Goal: Check status

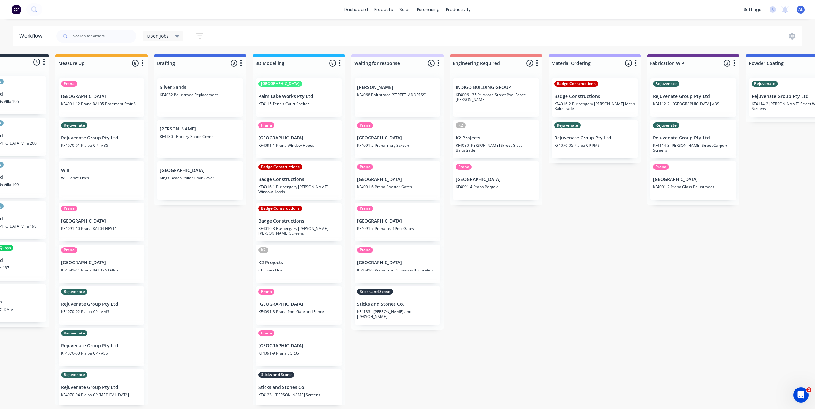
click at [533, 293] on div "Submitted 6 Status colour #273444 hex #273444 Save Cancel Summaries Total order…" at bounding box center [704, 230] width 1532 height 352
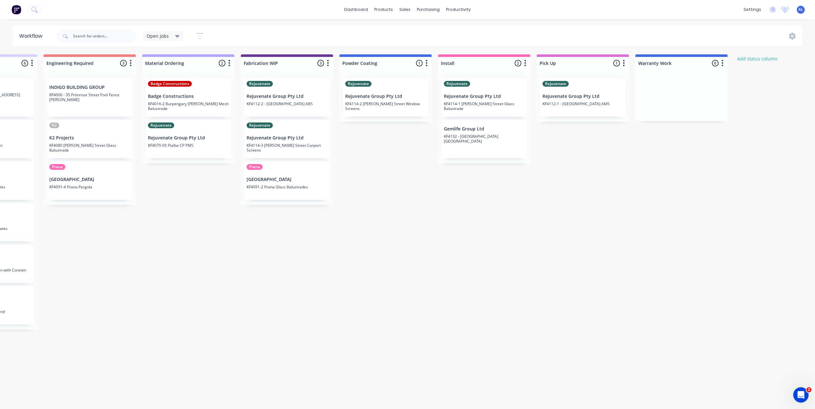
scroll to position [1, 504]
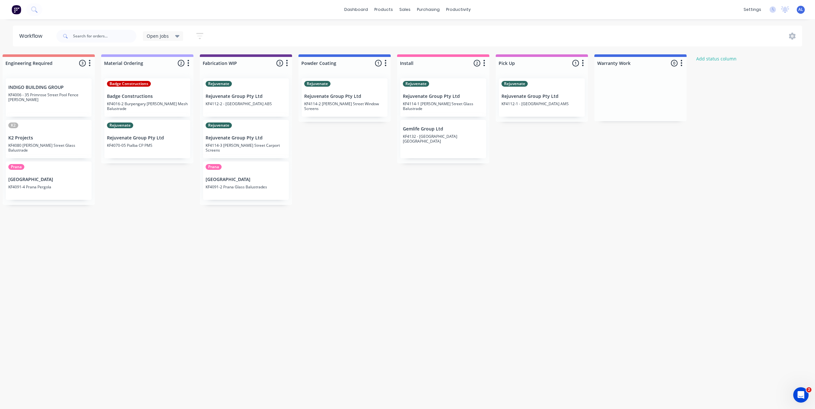
click at [492, 288] on div "Submitted 6 Status colour #273444 hex #273444 Save Cancel Summaries Total order…" at bounding box center [257, 230] width 1532 height 352
drag, startPoint x: 246, startPoint y: 142, endPoint x: 342, endPoint y: 137, distance: 96.5
click at [342, 137] on div "Submitted 6 Status colour #273444 hex #273444 Save Cancel Summaries Total order…" at bounding box center [257, 230] width 1532 height 352
click at [352, 232] on div "Submitted 6 Status colour #273444 hex #273444 Save Cancel Summaries Total order…" at bounding box center [257, 230] width 1532 height 352
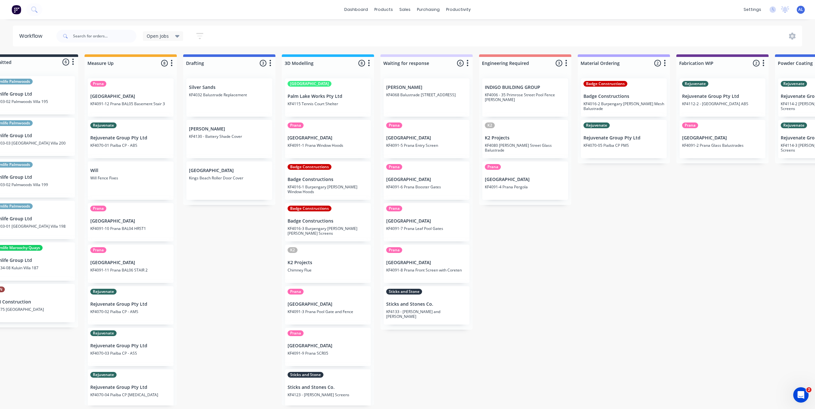
scroll to position [1, 0]
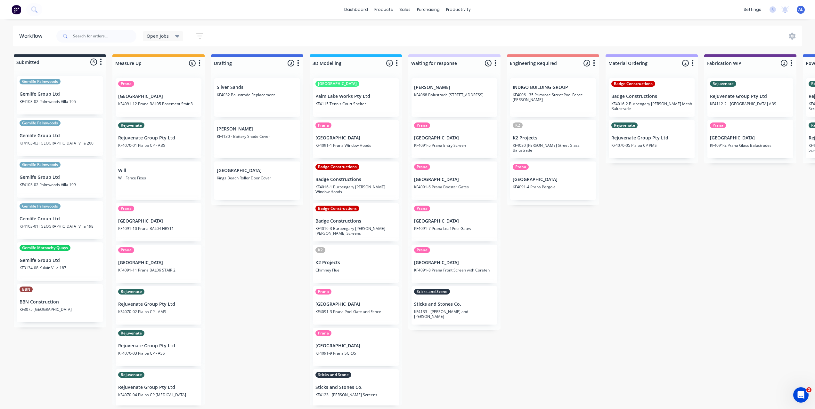
click at [224, 332] on div "Submitted 6 Status colour #273444 hex #273444 Save Cancel Summaries Total order…" at bounding box center [761, 230] width 1532 height 352
click at [268, 217] on div "Submitted 6 Status colour #273444 hex #273444 Save Cancel Summaries Total order…" at bounding box center [761, 230] width 1532 height 352
click at [535, 257] on div "Submitted 6 Status colour #273444 hex #273444 Save Cancel Summaries Total order…" at bounding box center [761, 230] width 1532 height 352
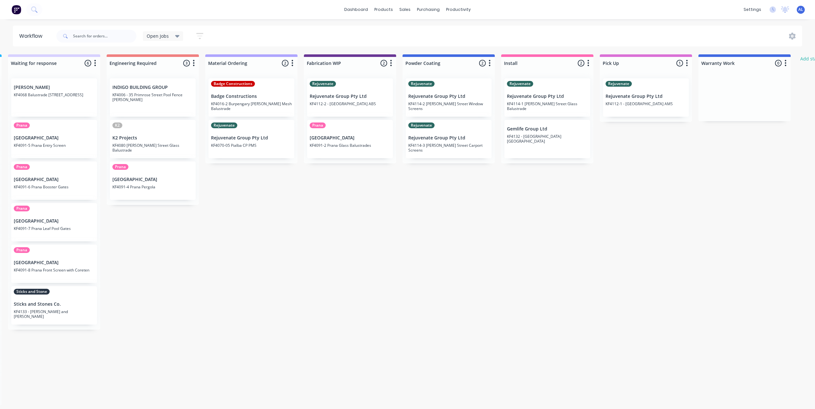
scroll to position [0, 393]
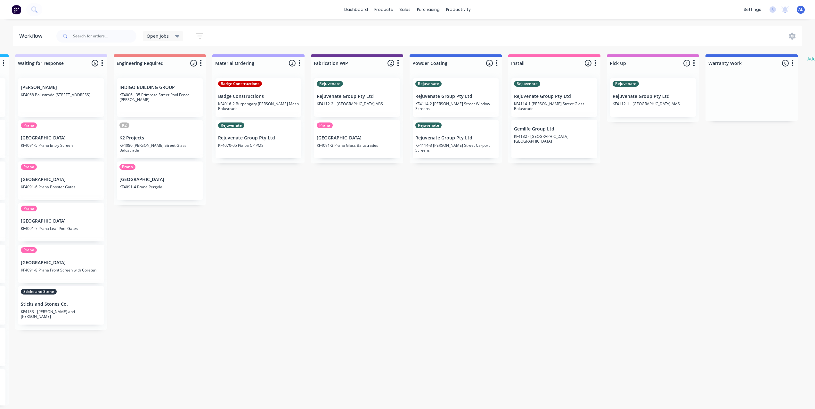
click at [604, 404] on div "Submitted 6 Status colour #273444 hex #273444 Save Cancel Summaries Total order…" at bounding box center [368, 230] width 1532 height 352
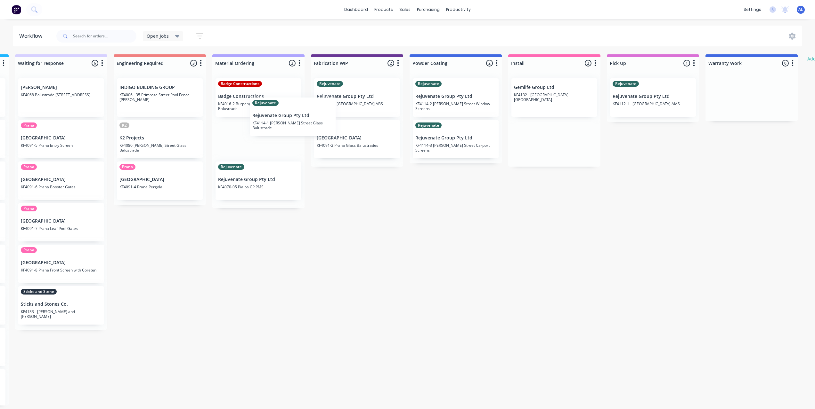
drag, startPoint x: 567, startPoint y: 101, endPoint x: 304, endPoint y: 121, distance: 264.2
click at [304, 121] on div "Submitted 6 Status colour #273444 hex #273444 Save Cancel Summaries Total order…" at bounding box center [368, 230] width 1532 height 352
click at [357, 214] on div "Submitted 6 Status colour #273444 hex #273444 Save Cancel Summaries Total order…" at bounding box center [368, 230] width 1532 height 352
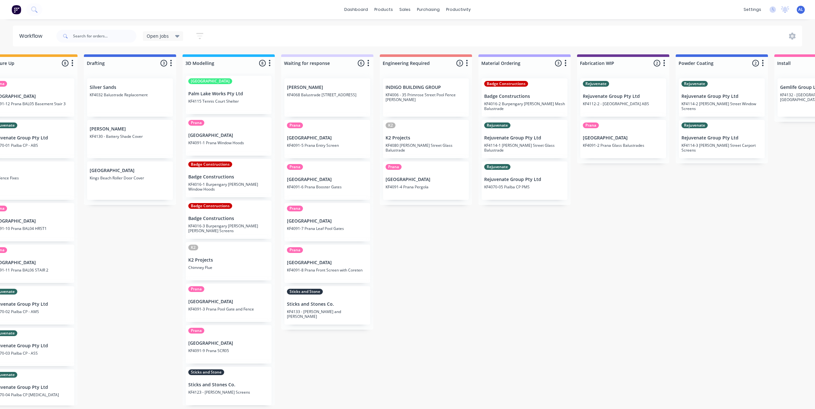
scroll to position [1, 125]
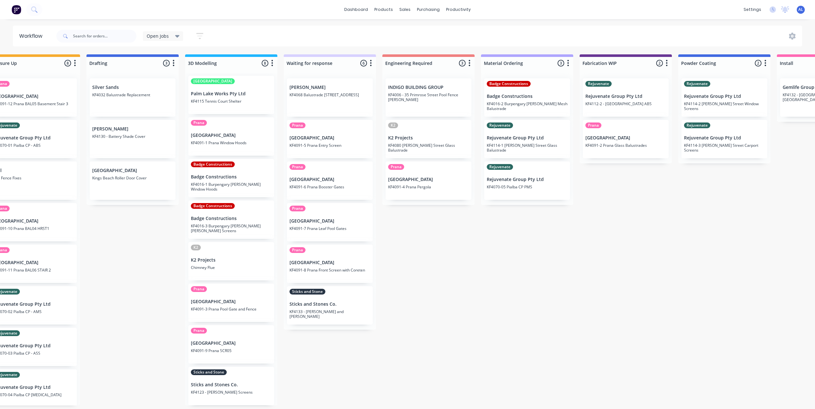
click at [363, 369] on div "Submitted 6 Status colour #273444 hex #273444 Save Cancel Summaries Total order…" at bounding box center [637, 230] width 1532 height 352
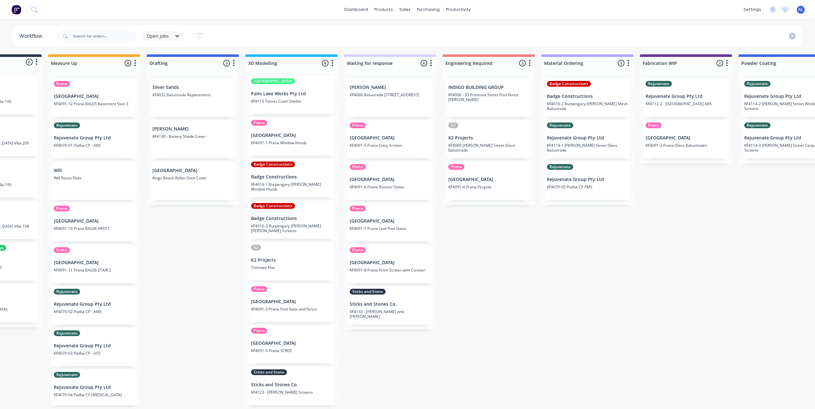
scroll to position [1, 29]
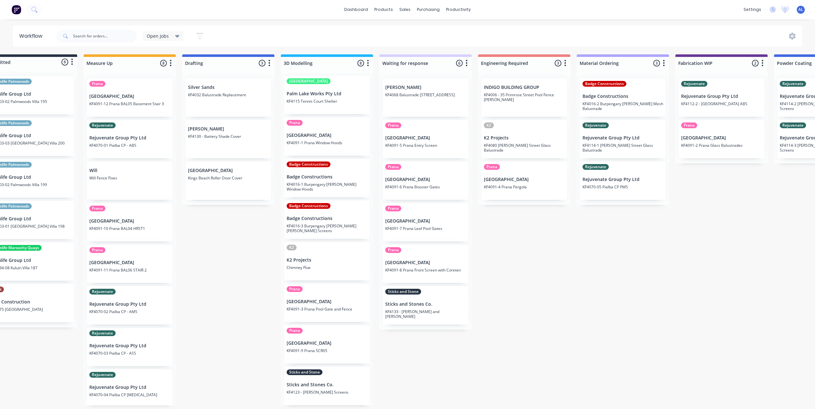
click at [554, 279] on div "Submitted 6 Status colour #273444 hex #273444 Save Cancel Summaries Total order…" at bounding box center [732, 230] width 1532 height 352
click at [261, 278] on div "Submitted 6 Status colour #273444 hex #273444 Save Cancel Summaries Total order…" at bounding box center [732, 230] width 1532 height 352
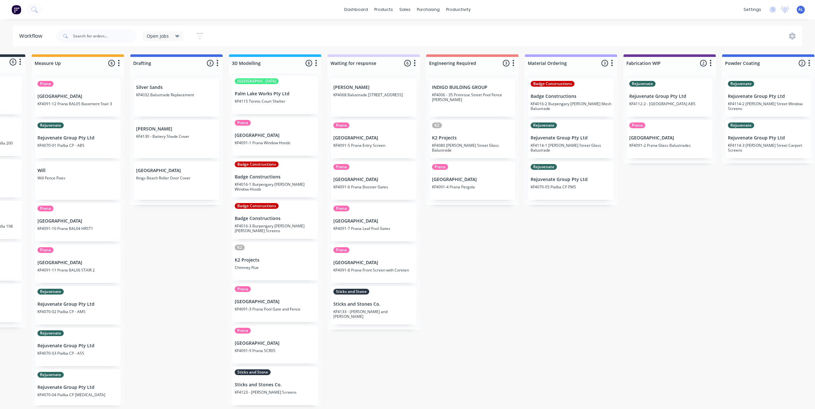
scroll to position [1, 83]
click at [210, 360] on div "Submitted 6 Status colour #273444 hex #273444 Save Cancel Summaries Total order…" at bounding box center [679, 230] width 1532 height 352
click at [440, 369] on div "Submitted 6 Status colour #273444 hex #273444 Save Cancel Summaries Total order…" at bounding box center [679, 230] width 1532 height 352
click at [467, 308] on div "Submitted 6 Status colour #273444 hex #273444 Save Cancel Summaries Total order…" at bounding box center [679, 230] width 1532 height 352
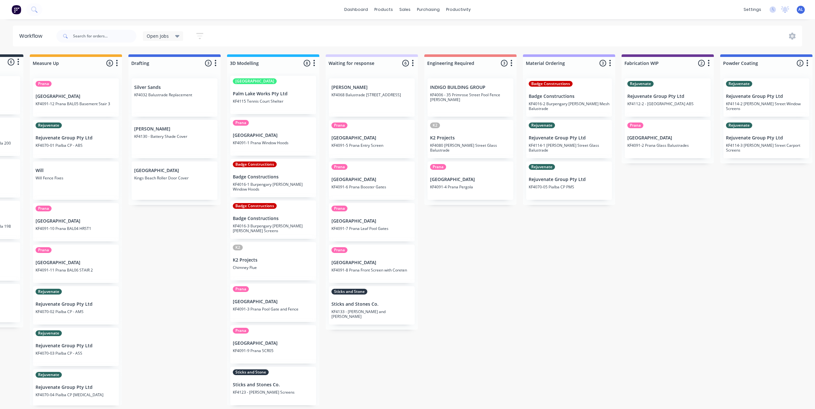
click at [467, 308] on div "Submitted 6 Status colour #273444 hex #273444 Save Cancel Summaries Total order…" at bounding box center [679, 230] width 1532 height 352
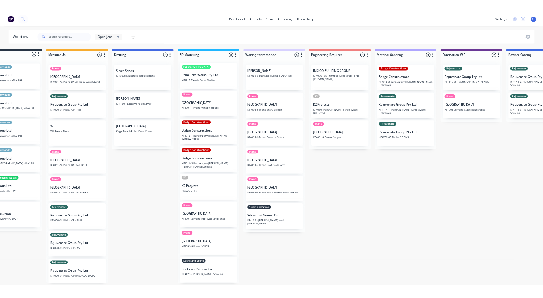
scroll to position [0, 27]
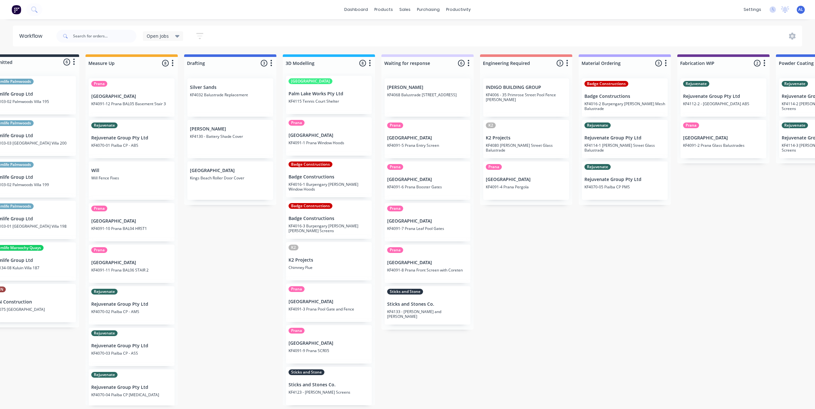
click at [433, 374] on div "Submitted 6 Status colour #273444 hex #273444 Save Cancel Summaries Total order…" at bounding box center [734, 230] width 1532 height 352
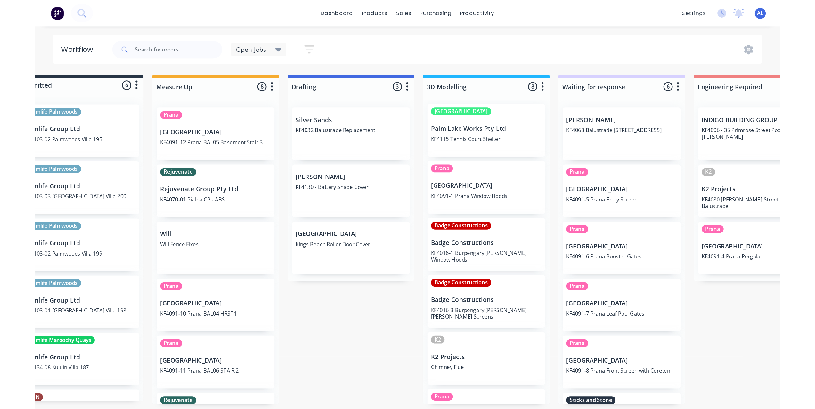
scroll to position [3, 0]
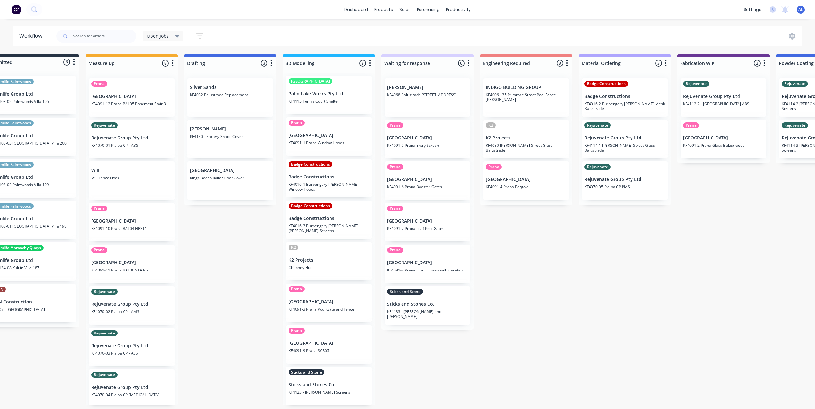
click at [546, 342] on div "Submitted 6 Status colour #273444 hex #273444 Save Cancel Summaries Total order…" at bounding box center [734, 230] width 1532 height 352
click at [536, 271] on div "Submitted 6 Status colour #273444 hex #273444 Save Cancel Summaries Total order…" at bounding box center [734, 230] width 1532 height 352
click at [554, 271] on div "Submitted 6 Status colour #273444 hex #273444 Save Cancel Summaries Total order…" at bounding box center [734, 230] width 1532 height 352
click at [540, 242] on div "Submitted 6 Status colour #273444 hex #273444 Save Cancel Summaries Total order…" at bounding box center [734, 230] width 1532 height 352
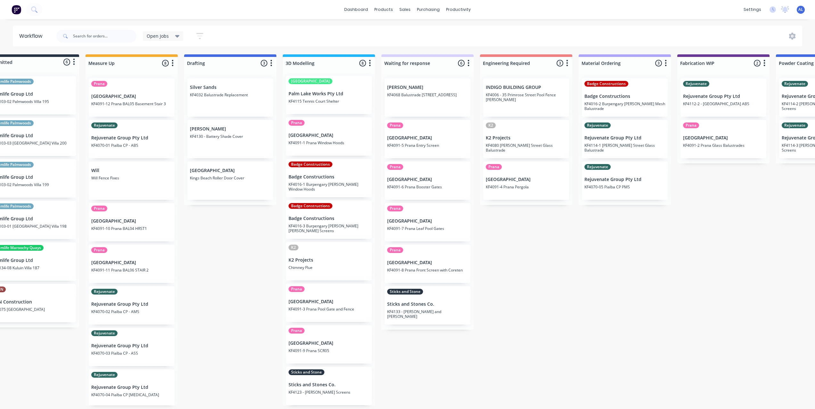
click at [443, 367] on div "Submitted 6 Status colour #273444 hex #273444 Save Cancel Summaries Total order…" at bounding box center [734, 230] width 1532 height 352
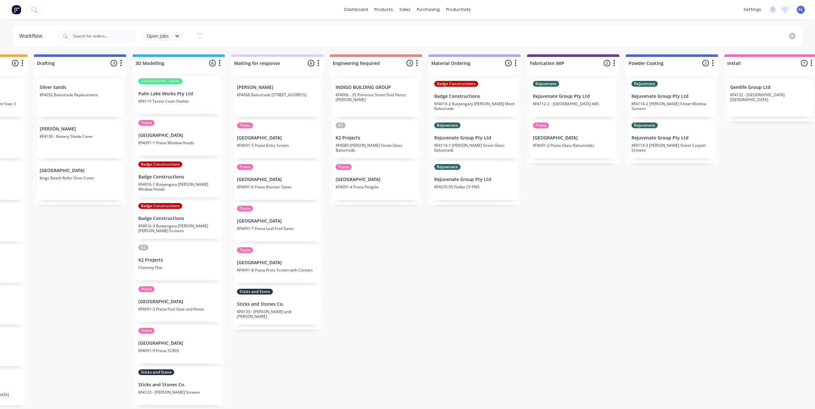
scroll to position [0, 177]
click at [321, 387] on div "Submitted 6 Status colour #273444 hex #273444 Save Cancel Summaries Total order…" at bounding box center [584, 230] width 1532 height 352
click at [376, 297] on div "Submitted 6 Status colour #273444 hex #273444 Save Cancel Summaries Total order…" at bounding box center [584, 230] width 1532 height 352
